Goal: Task Accomplishment & Management: Manage account settings

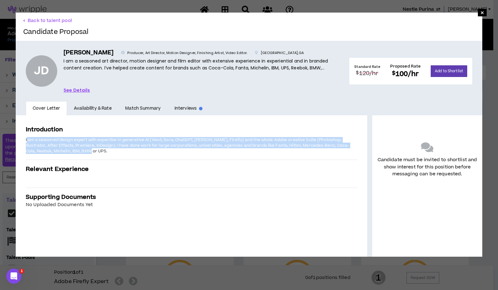
drag, startPoint x: 27, startPoint y: 139, endPoint x: 106, endPoint y: 151, distance: 80.0
click at [106, 151] on p "I am a seasoned design expert with expertise in generative AI (Veo3, Sora, Chat…" at bounding box center [191, 145] width 331 height 18
copy span "am a seasoned design expert with expertise in generative AI (Veo3, Sora, ChatGP…"
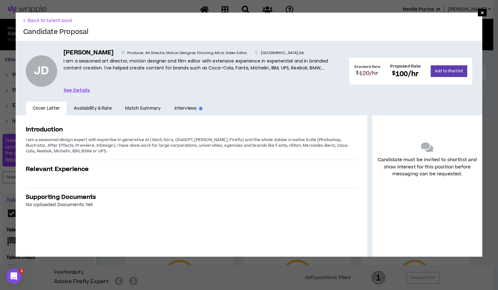
click at [49, 226] on div "Introduction I am a seasoned design expert with expertise in generative AI (Veo…" at bounding box center [191, 185] width 351 height 141
click at [480, 14] on span "×" at bounding box center [482, 13] width 4 height 8
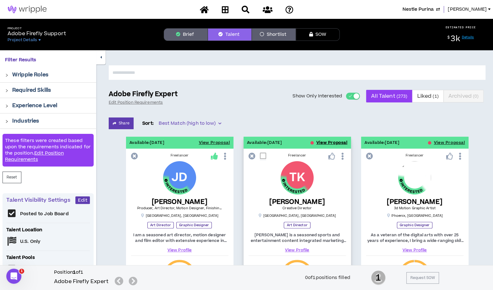
click at [324, 141] on button "View Proposal" at bounding box center [332, 143] width 31 height 12
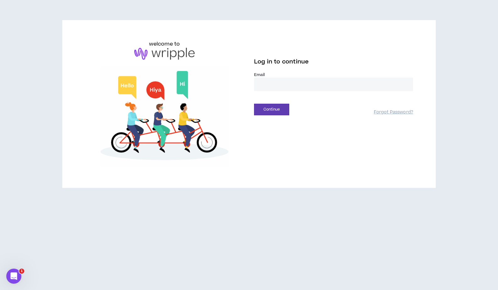
click at [287, 85] on input "email" at bounding box center [333, 85] width 159 height 14
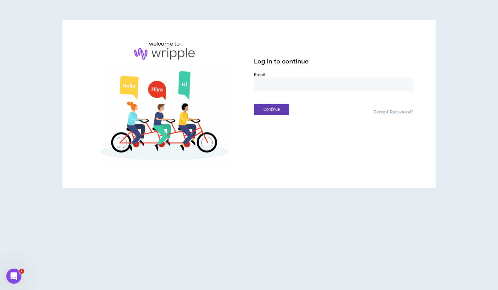
type input "**********"
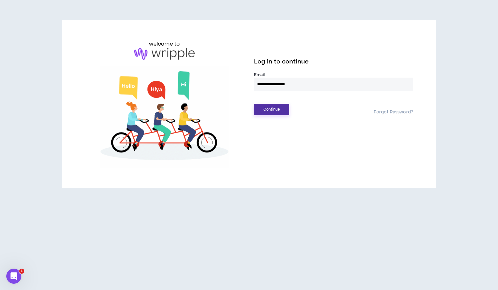
click at [267, 113] on button "Continue" at bounding box center [271, 110] width 35 height 12
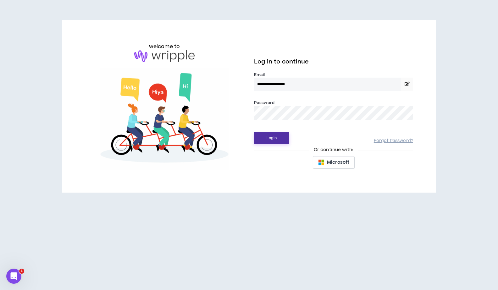
click at [265, 140] on button "Login" at bounding box center [271, 138] width 35 height 12
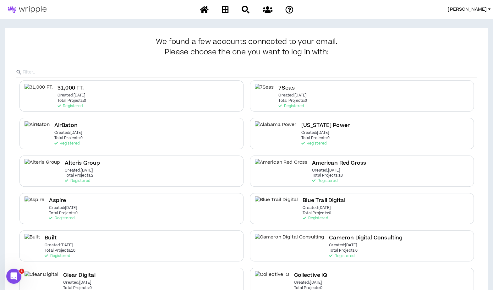
click at [269, 71] on input "text" at bounding box center [250, 72] width 455 height 9
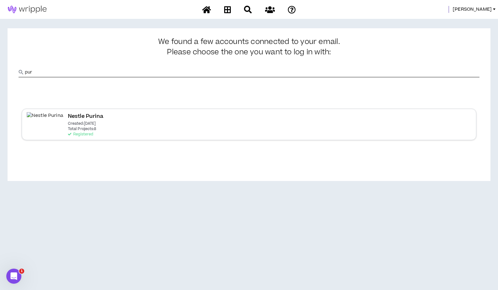
type input "pur"
click at [149, 130] on div "Nestle Purina Created: [DATE] Total Projects: 8 Registered" at bounding box center [249, 124] width 455 height 31
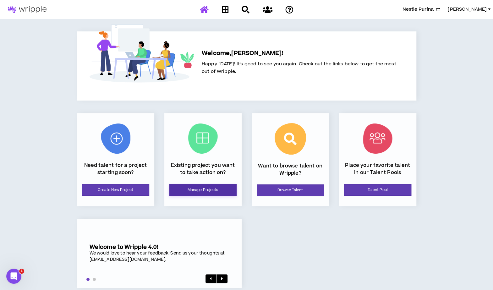
click at [189, 190] on link "Manage Projects" at bounding box center [202, 190] width 67 height 12
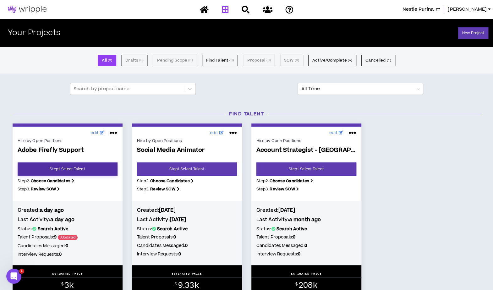
click at [89, 168] on link "Step 1 . Select Talent" at bounding box center [68, 169] width 100 height 13
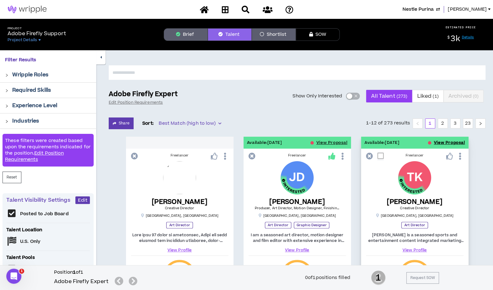
click at [445, 141] on button "View Proposal" at bounding box center [449, 143] width 31 height 12
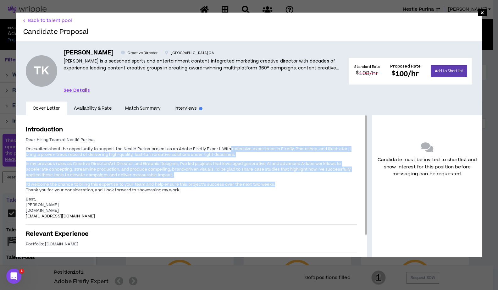
drag, startPoint x: 230, startPoint y: 148, endPoint x: 277, endPoint y: 184, distance: 59.2
click at [277, 184] on span "Dear Hiring Team at Nestlé Purina, I’m excited about the opportunity to support…" at bounding box center [191, 177] width 331 height 83
copy span "extensive experience in Firefly, Photoshop, and Illustrator, I bring a proven t…"
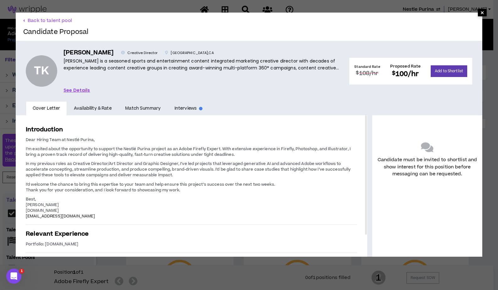
click at [478, 14] on span "×" at bounding box center [482, 13] width 9 height 8
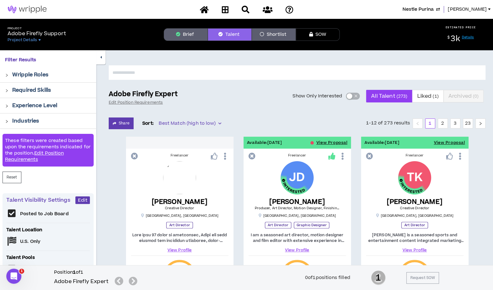
click at [191, 32] on button "Brief" at bounding box center [186, 34] width 44 height 13
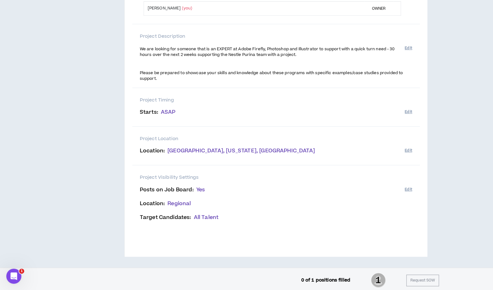
scroll to position [124, 0]
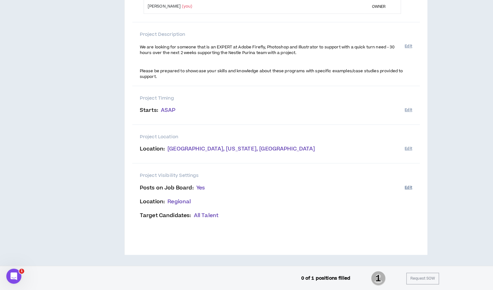
click at [408, 185] on button "Edit" at bounding box center [408, 188] width 7 height 10
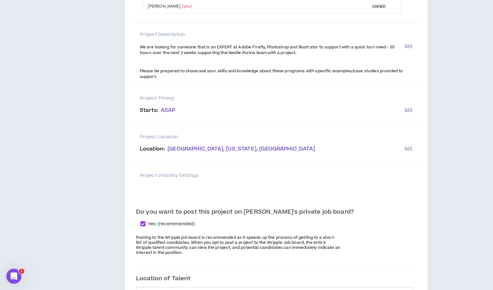
click at [146, 224] on span at bounding box center [143, 223] width 5 height 5
checkbox input "*****"
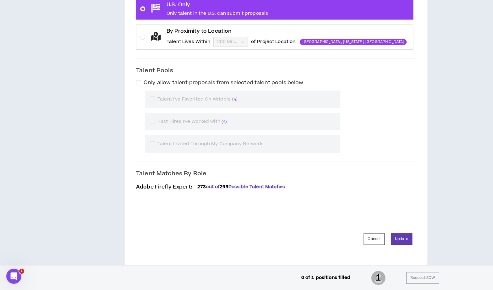
scroll to position [445, 0]
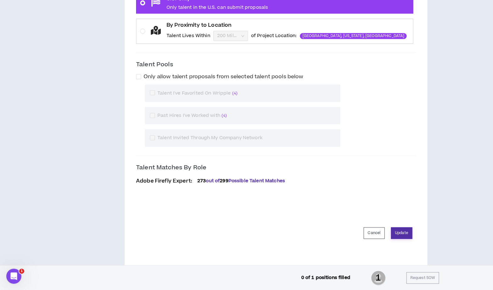
click at [399, 232] on button "Update" at bounding box center [401, 233] width 21 height 12
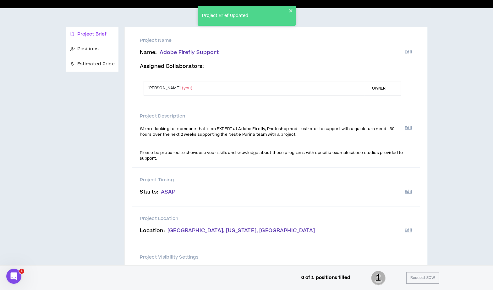
scroll to position [0, 0]
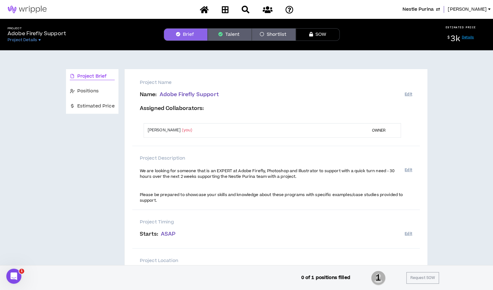
click at [447, 5] on div "Nestle Purina [PERSON_NAME]" at bounding box center [246, 9] width 493 height 19
click at [434, 10] on span "Nestle Purina" at bounding box center [418, 9] width 31 height 7
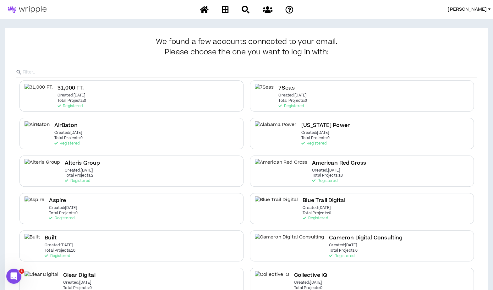
click at [217, 72] on input "text" at bounding box center [250, 72] width 455 height 9
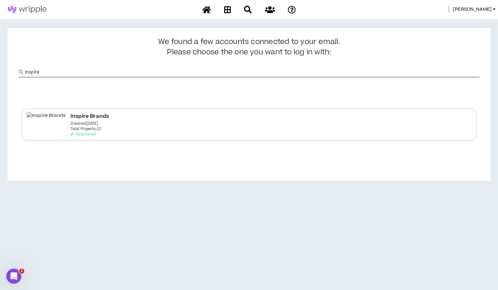
type input "Inspire"
click at [70, 132] on p "Registered" at bounding box center [82, 134] width 25 height 4
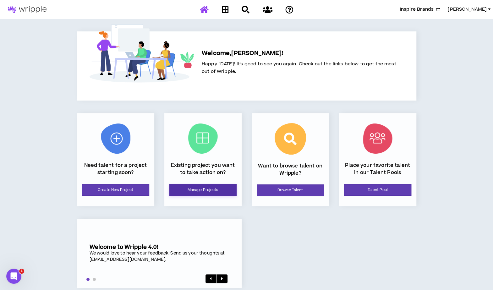
click at [206, 189] on link "Manage Projects" at bounding box center [202, 190] width 67 height 12
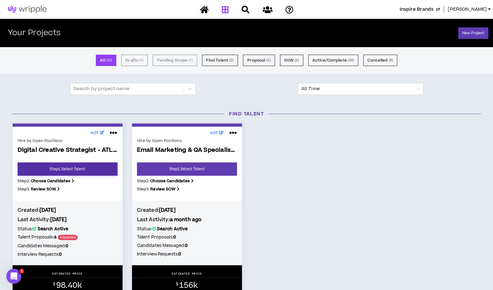
click at [80, 172] on link "Step 1 . Select Talent" at bounding box center [68, 169] width 100 height 13
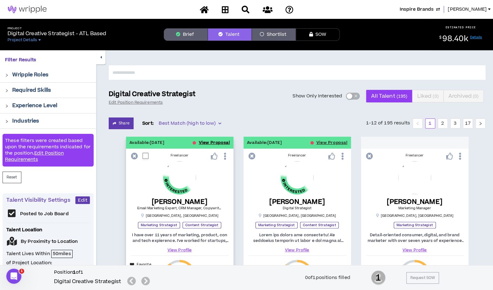
click at [208, 139] on button "View Proposal" at bounding box center [214, 143] width 31 height 12
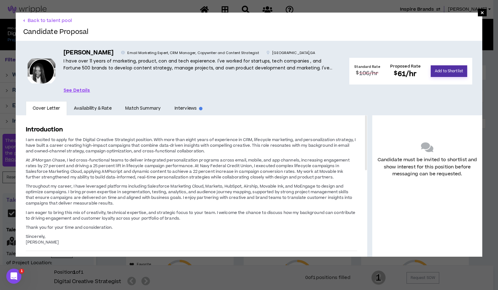
click at [446, 73] on button "Add to Shortlist" at bounding box center [449, 71] width 36 height 12
click at [478, 12] on span "×" at bounding box center [482, 13] width 9 height 8
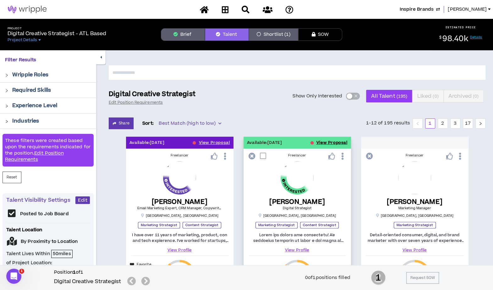
click at [329, 141] on button "View Proposal" at bounding box center [332, 143] width 31 height 12
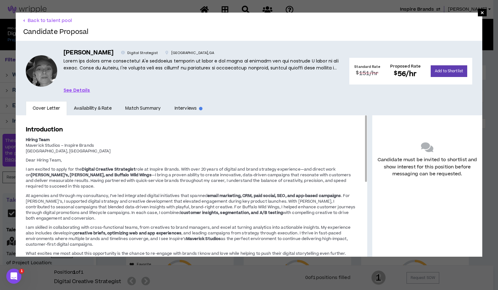
drag, startPoint x: 361, startPoint y: 129, endPoint x: 345, endPoint y: 136, distance: 18.4
click at [345, 136] on div "Introduction Hiring Team Maverick Studios – Inspire Brands [GEOGRAPHIC_DATA], […" at bounding box center [191, 185] width 351 height 141
click at [36, 20] on button "Back to talent pool" at bounding box center [47, 21] width 49 height 6
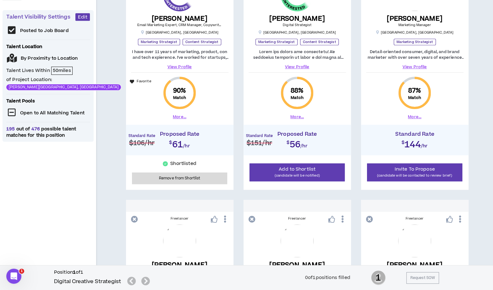
scroll to position [186, 0]
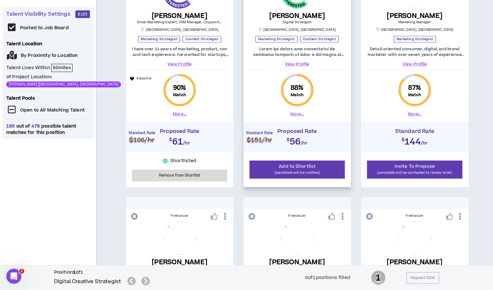
click at [298, 61] on link "View Profile" at bounding box center [297, 64] width 97 height 6
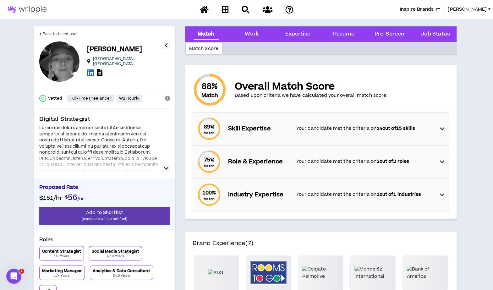
click at [167, 169] on icon "button" at bounding box center [166, 169] width 4 height 8
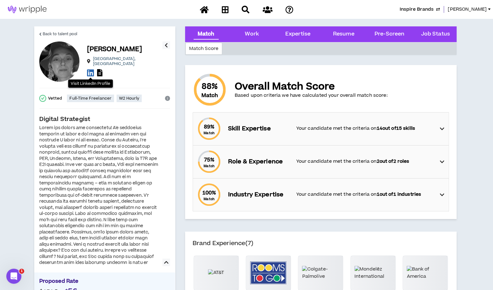
click at [88, 70] on icon at bounding box center [90, 73] width 7 height 8
click at [100, 69] on icon at bounding box center [99, 72] width 5 height 7
click at [440, 125] on icon at bounding box center [442, 129] width 4 height 8
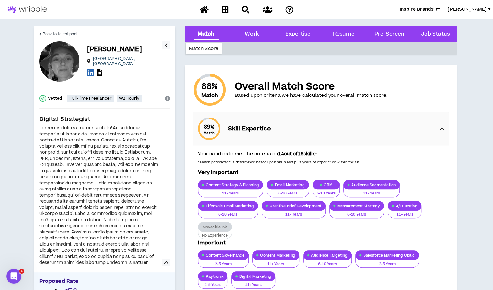
click at [443, 129] on icon at bounding box center [442, 129] width 4 height 8
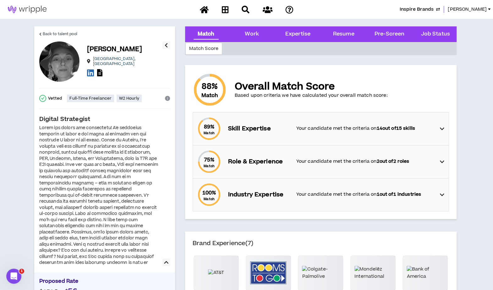
click at [441, 160] on icon at bounding box center [442, 162] width 4 height 8
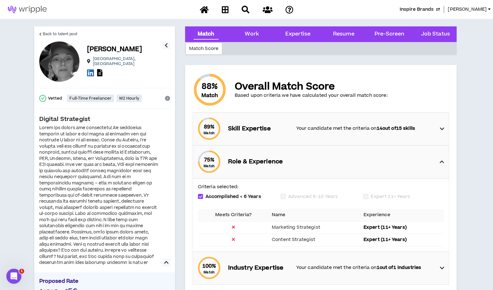
click at [441, 160] on icon at bounding box center [442, 162] width 4 height 8
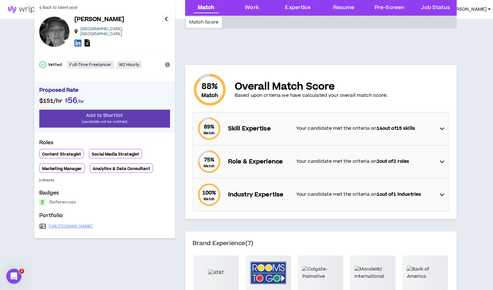
scroll to position [112, 0]
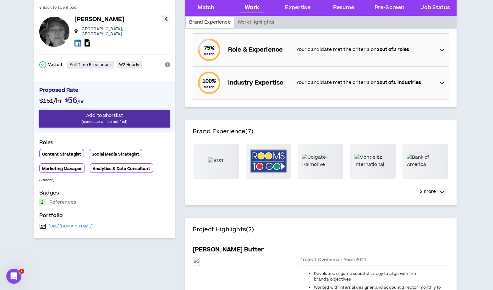
click at [108, 119] on p "(candidate will be notified)" at bounding box center [104, 122] width 131 height 6
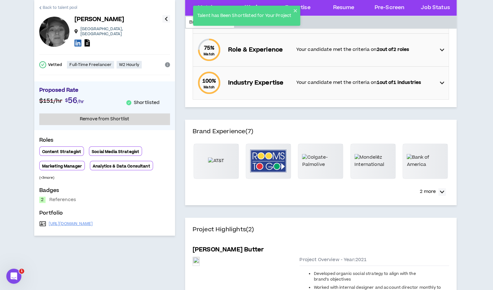
click at [48, 5] on span "Back to talent pool" at bounding box center [60, 8] width 35 height 6
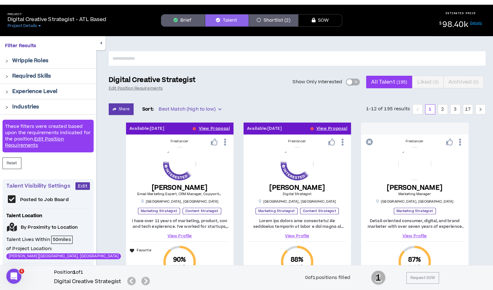
scroll to position [13, 0]
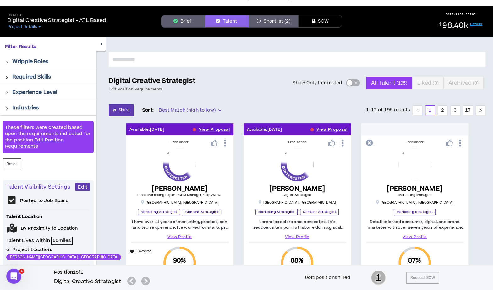
click at [354, 82] on span "button" at bounding box center [356, 83] width 4 height 7
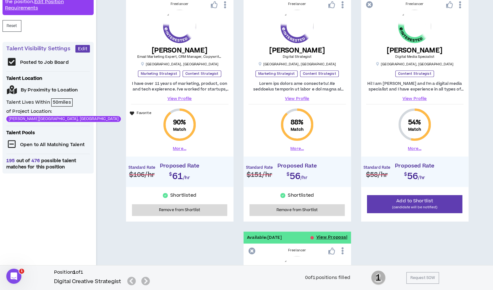
scroll to position [160, 0]
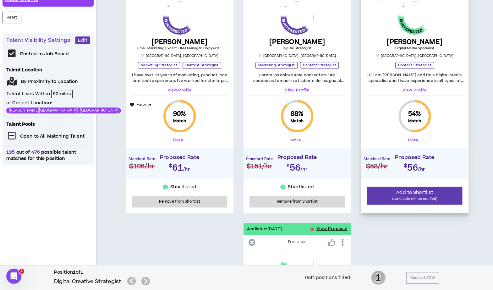
click at [416, 137] on button "More..." at bounding box center [415, 140] width 14 height 6
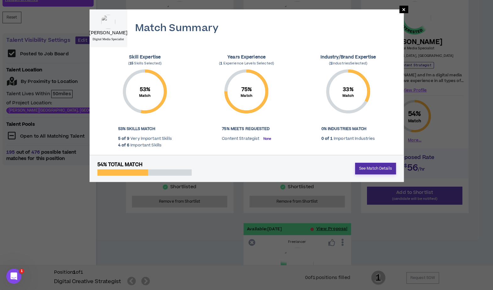
click at [364, 166] on link "See Match Details" at bounding box center [375, 169] width 41 height 12
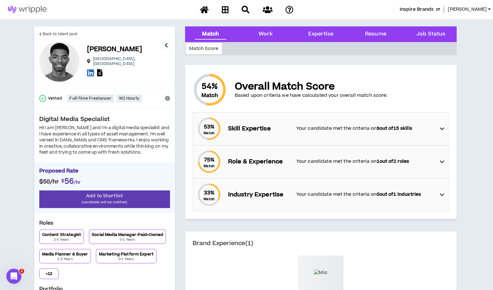
click at [443, 130] on icon at bounding box center [442, 129] width 4 height 8
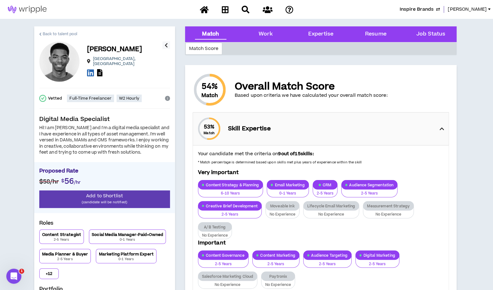
click at [53, 32] on span "Back to talent pool" at bounding box center [60, 34] width 35 height 6
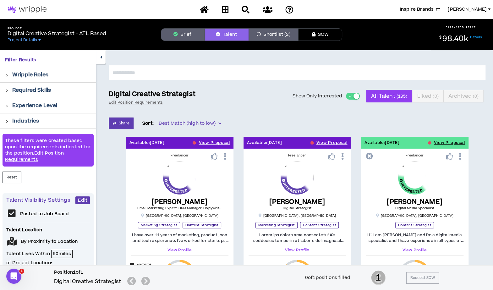
click at [273, 33] on button "Shortlist (2)" at bounding box center [273, 34] width 49 height 13
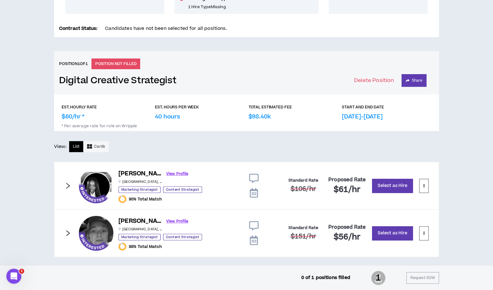
scroll to position [210, 0]
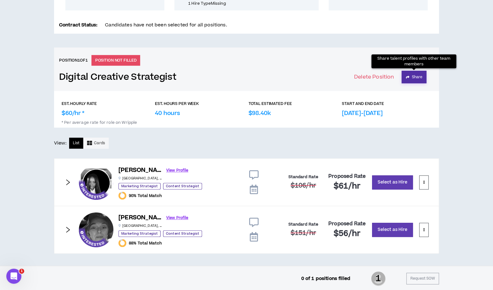
click at [413, 75] on button "Share" at bounding box center [414, 77] width 25 height 13
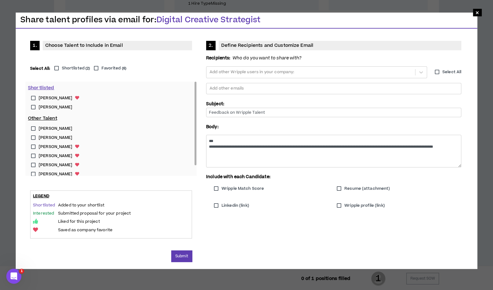
click at [33, 99] on label "[PERSON_NAME]" at bounding box center [111, 98] width 166 height 9
click at [34, 107] on label "[PERSON_NAME]" at bounding box center [111, 107] width 166 height 9
click at [229, 88] on div at bounding box center [334, 88] width 250 height 9
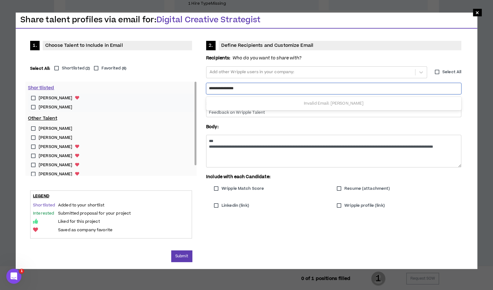
type input "**********"
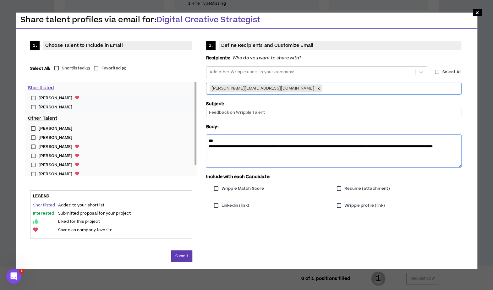
click at [220, 141] on textarea "**********" at bounding box center [333, 151] width 255 height 32
drag, startPoint x: 228, startPoint y: 146, endPoint x: 248, endPoint y: 145, distance: 20.8
click at [248, 145] on textarea "**********" at bounding box center [333, 151] width 255 height 32
click at [277, 146] on textarea "**********" at bounding box center [333, 151] width 255 height 32
click at [331, 152] on textarea "**********" at bounding box center [333, 151] width 255 height 32
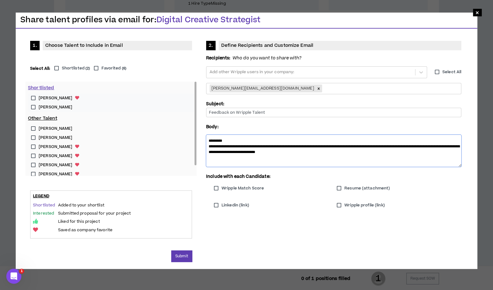
click at [311, 152] on textarea "**********" at bounding box center [333, 151] width 255 height 32
type textarea "**********"
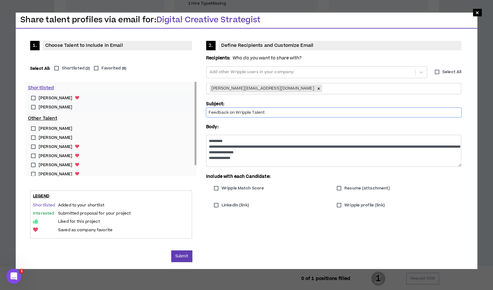
click at [268, 114] on input "Feedback on Wripple Talent" at bounding box center [333, 112] width 255 height 9
type input "Feedback on Wripple Talent - Digital Creative Strategist"
click at [178, 254] on button "Submit" at bounding box center [181, 257] width 21 height 12
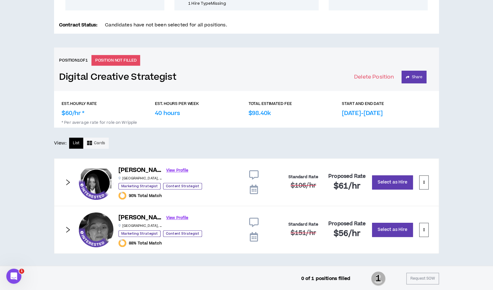
click at [47, 211] on div "CLIENT LEAD TOOLS Client is setup for generated SoW Notification Settings Talen…" at bounding box center [246, 53] width 493 height 426
click at [69, 181] on icon "right" at bounding box center [68, 182] width 4 height 6
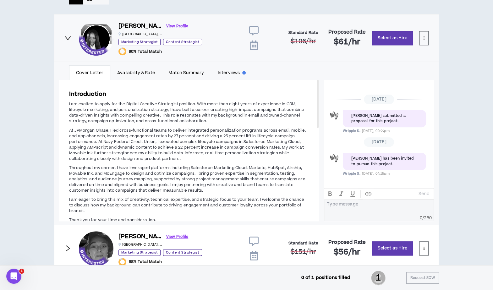
scroll to position [357, 0]
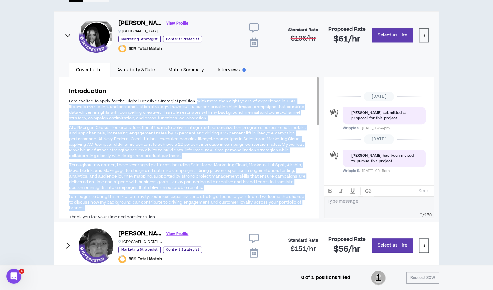
drag, startPoint x: 197, startPoint y: 100, endPoint x: 177, endPoint y: 208, distance: 110.0
click at [177, 208] on span "I am excited to apply for the Digital Creative Strategist position. With more t…" at bounding box center [189, 166] width 240 height 137
copy span "With more than eight years of experience in CRM, lifecycle marketing, and perso…"
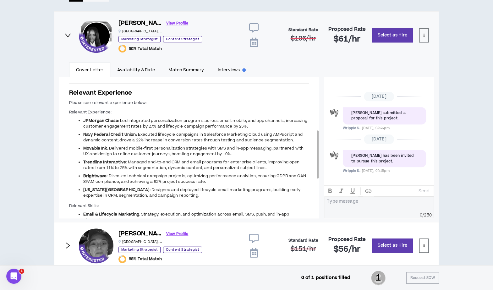
drag, startPoint x: 318, startPoint y: 108, endPoint x: 316, endPoint y: 162, distance: 53.5
click at [316, 162] on div "Introduction I am excited to apply for the Digital Creative Strategist position…" at bounding box center [189, 147] width 260 height 141
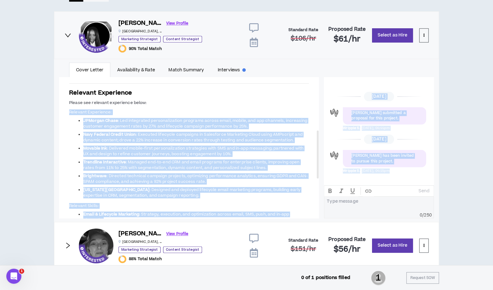
drag, startPoint x: 68, startPoint y: 110, endPoint x: 338, endPoint y: 209, distance: 287.7
click at [338, 209] on div "Introduction I am excited to apply for the Digital Creative Strategist position…" at bounding box center [246, 147] width 375 height 141
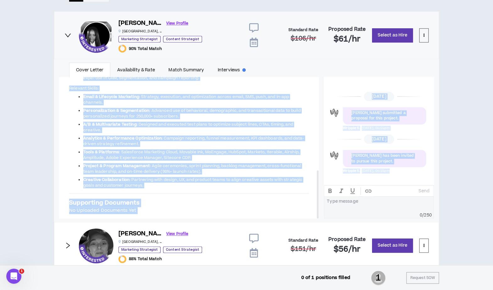
drag, startPoint x: 317, startPoint y: 163, endPoint x: 319, endPoint y: 210, distance: 47.2
click at [319, 210] on div "Introduction I am excited to apply for the Digital Creative Strategist position…" at bounding box center [246, 147] width 375 height 141
copy div "Relevant Experience: JPMorgan Chase : Led integrated personalization programs a…"
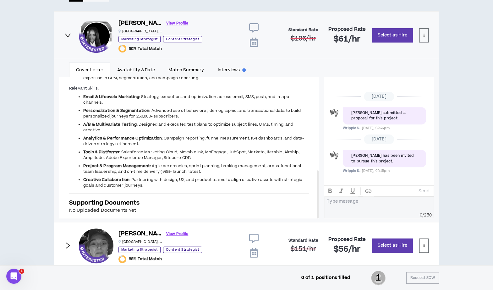
click at [170, 22] on link "View Profile" at bounding box center [177, 23] width 22 height 11
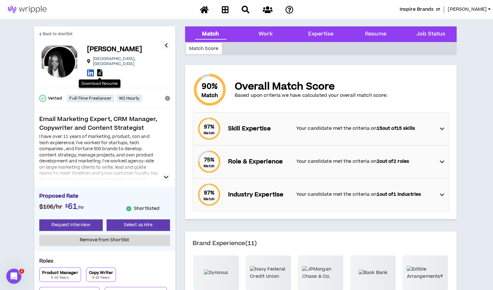
click at [99, 71] on icon at bounding box center [99, 72] width 5 height 7
click at [90, 69] on icon at bounding box center [90, 73] width 7 height 8
click at [46, 34] on span "Back to shortlist" at bounding box center [58, 34] width 30 height 6
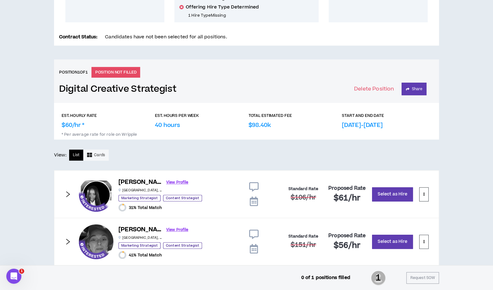
scroll to position [210, 0]
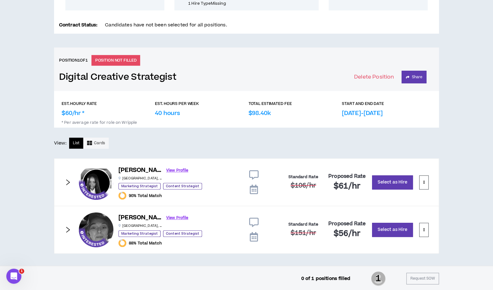
click at [67, 228] on icon "right" at bounding box center [67, 229] width 7 height 7
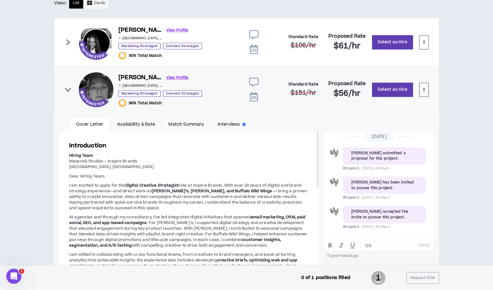
scroll to position [373, 0]
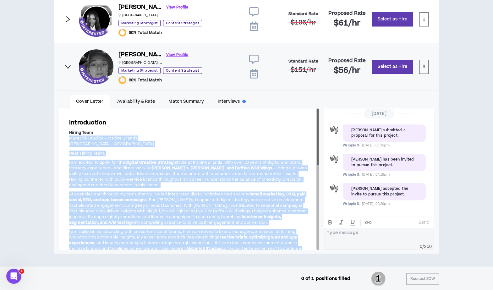
drag, startPoint x: 316, startPoint y: 138, endPoint x: 317, endPoint y: 148, distance: 9.8
click at [317, 148] on div "Introduction Hiring Team Maverick Studios – Inspire Brands [GEOGRAPHIC_DATA], […" at bounding box center [189, 178] width 260 height 141
click at [260, 147] on span "Hiring Team Maverick Studios – Inspire Brands [GEOGRAPHIC_DATA], [GEOGRAPHIC_DA…" at bounding box center [189, 219] width 240 height 179
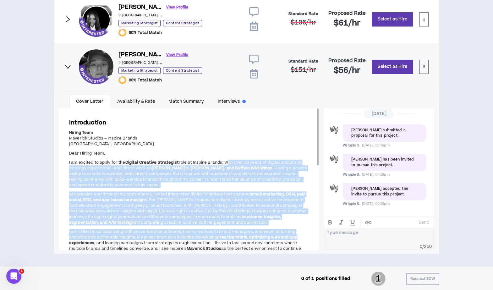
drag, startPoint x: 224, startPoint y: 162, endPoint x: 288, endPoint y: 231, distance: 94.1
click at [288, 231] on span "Hiring Team Maverick Studios – Inspire Brands [GEOGRAPHIC_DATA], [GEOGRAPHIC_DA…" at bounding box center [189, 219] width 240 height 179
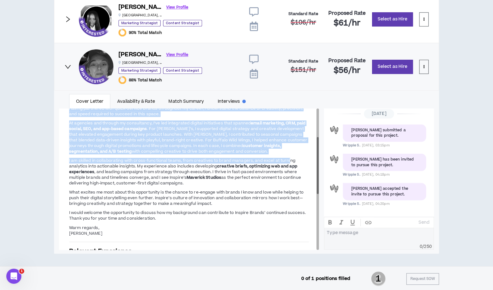
drag, startPoint x: 316, startPoint y: 158, endPoint x: 317, endPoint y: 164, distance: 6.3
click at [317, 164] on div at bounding box center [318, 178] width 3 height 141
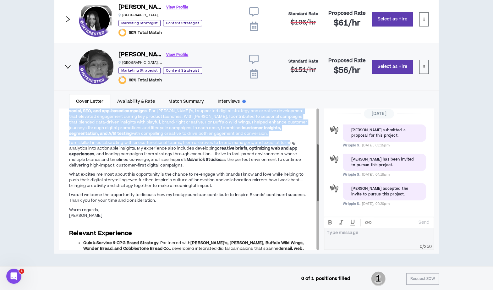
drag, startPoint x: 317, startPoint y: 164, endPoint x: 318, endPoint y: 172, distance: 7.3
click at [318, 172] on div at bounding box center [318, 172] width 2 height 57
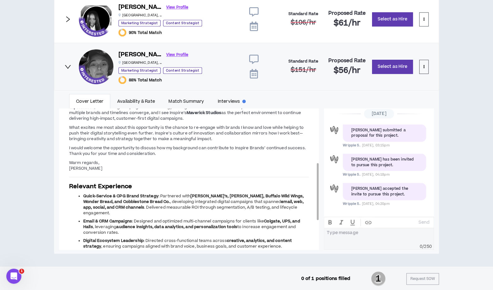
drag, startPoint x: 316, startPoint y: 191, endPoint x: 305, endPoint y: 175, distance: 19.1
click at [305, 175] on div "Introduction Hiring Team Maverick Studios – Inspire Brands [GEOGRAPHIC_DATA], […" at bounding box center [189, 178] width 260 height 141
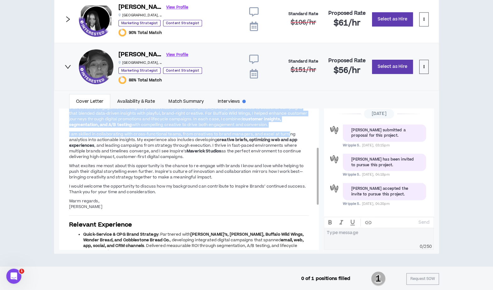
copy span "Lore ipsu 92 dolor si ametcon adi elits doeiusmo temporinci—utl etdolo magn al …"
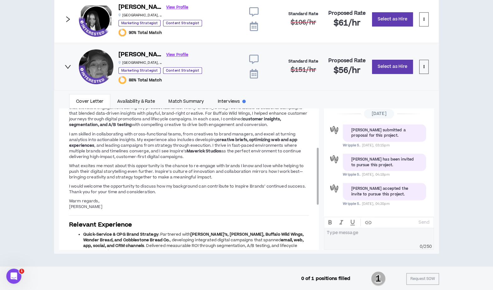
click at [108, 161] on span "Hiring Team Maverick Studios – Inspire Brands [GEOGRAPHIC_DATA], [GEOGRAPHIC_DA…" at bounding box center [189, 121] width 240 height 179
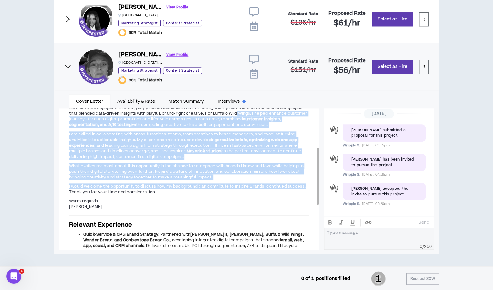
drag, startPoint x: 224, startPoint y: 112, endPoint x: 309, endPoint y: 184, distance: 110.8
click at [309, 184] on span "Hiring Team Maverick Studios – Inspire Brands [GEOGRAPHIC_DATA], [GEOGRAPHIC_DA…" at bounding box center [189, 121] width 240 height 179
copy span "L ipsumd sitamet consecte adipisci elitsed doeiusm temporinci utl etdolorem ali…"
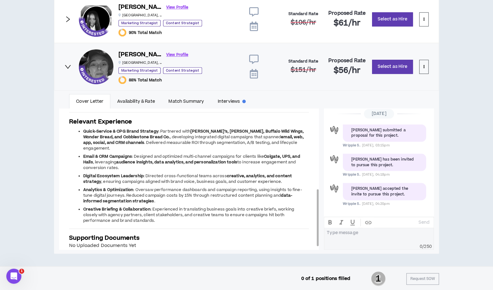
drag, startPoint x: 318, startPoint y: 180, endPoint x: 315, endPoint y: 222, distance: 41.6
click at [315, 222] on div "Introduction Hiring Team Maverick Studios – Inspire Brands [GEOGRAPHIC_DATA], […" at bounding box center [189, 178] width 260 height 141
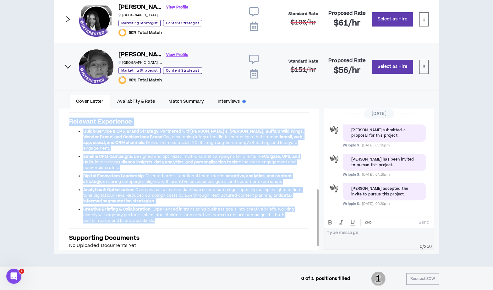
drag, startPoint x: 122, startPoint y: 220, endPoint x: 64, endPoint y: 116, distance: 118.9
click at [64, 116] on div "Introduction Hiring Team Maverick Studios – Inspire Brands [GEOGRAPHIC_DATA], […" at bounding box center [189, 84] width 260 height 352
copy div "Loremips Dolorsitam Conse-Adipisc & ELI Seddo Eiusmodt : Incididun utla Etdo’m,…"
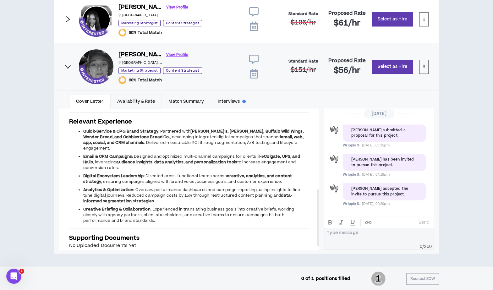
click at [124, 102] on link "Availability & Rate" at bounding box center [135, 101] width 51 height 14
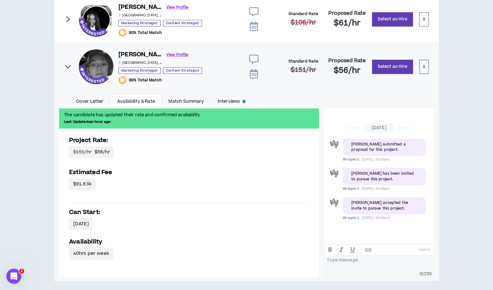
scroll to position [0, 0]
click at [166, 53] on link "View Profile" at bounding box center [177, 54] width 22 height 11
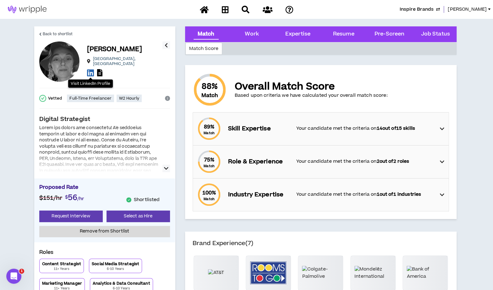
click at [88, 69] on icon at bounding box center [90, 73] width 7 height 8
click at [101, 71] on icon at bounding box center [99, 72] width 5 height 7
click at [60, 32] on span "Back to shortlist" at bounding box center [58, 34] width 30 height 6
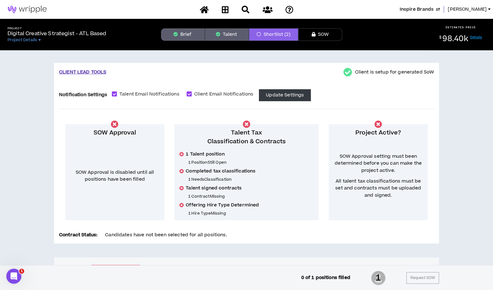
click at [232, 34] on button "Talent" at bounding box center [227, 34] width 44 height 13
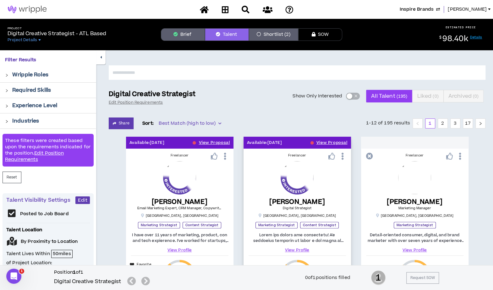
click at [344, 154] on icon at bounding box center [342, 156] width 7 height 11
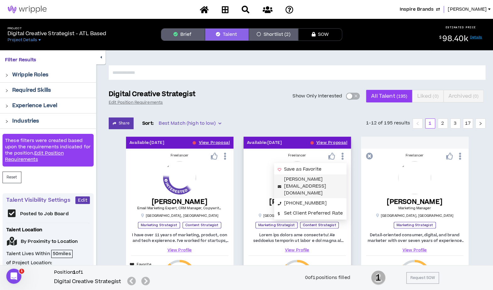
click at [295, 178] on link "[PERSON_NAME][EMAIL_ADDRESS][DOMAIN_NAME]" at bounding box center [305, 186] width 42 height 20
